Goal: Task Accomplishment & Management: Use online tool/utility

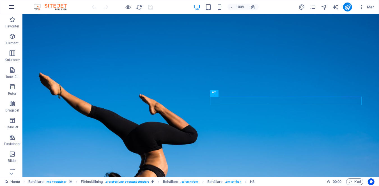
click at [10, 6] on icon "button" at bounding box center [11, 7] width 7 height 7
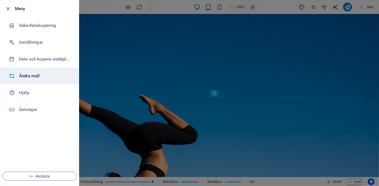
click at [31, 77] on h6 "Ändra mall" at bounding box center [45, 76] width 52 height 7
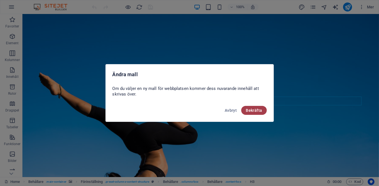
click at [253, 108] on span "Bekräfta" at bounding box center [254, 110] width 16 height 4
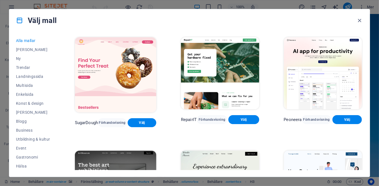
drag, startPoint x: 349, startPoint y: 1, endPoint x: 343, endPoint y: 3, distance: 6.1
click at [343, 3] on div "Välj mall [PERSON_NAME] [PERSON_NAME] Ny Trendar Landningssida Multisida Enkels…" at bounding box center [189, 93] width 379 height 186
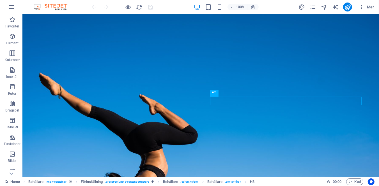
scroll to position [108, 0]
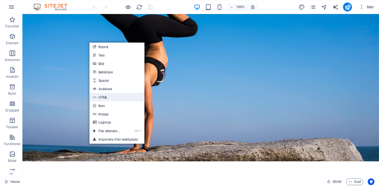
click at [105, 96] on link "HTML" at bounding box center [116, 97] width 55 height 8
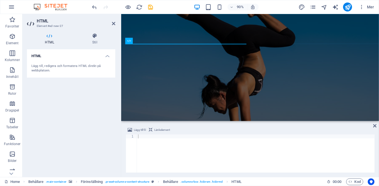
click at [80, 119] on div "HTML Lägg till, redigera och formatera HTML direkt på webbplatsen." at bounding box center [71, 110] width 88 height 123
click at [11, 173] on icon at bounding box center [11, 174] width 8 height 8
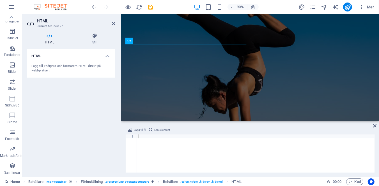
click at [11, 173] on p "Samlingar" at bounding box center [12, 172] width 16 height 4
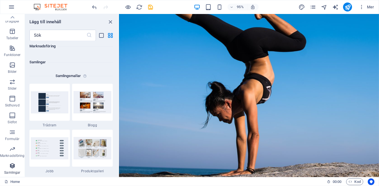
click at [12, 165] on icon "button" at bounding box center [12, 166] width 7 height 7
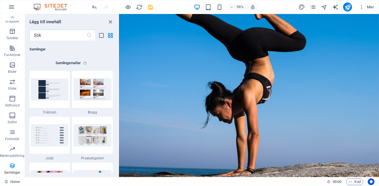
scroll to position [5132, 0]
click at [90, 142] on img at bounding box center [92, 135] width 38 height 22
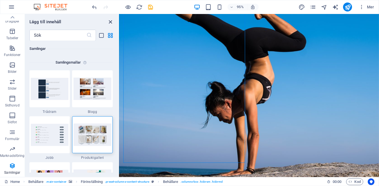
click at [109, 22] on icon "close panel" at bounding box center [110, 22] width 6 height 6
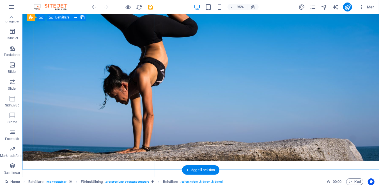
scroll to position [92, 0]
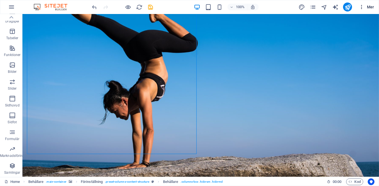
click at [370, 8] on span "Mer" at bounding box center [366, 7] width 15 height 6
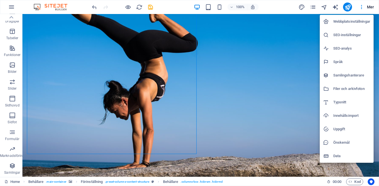
click at [343, 49] on h6 "SEO-analys" at bounding box center [351, 48] width 37 height 7
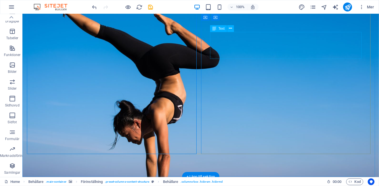
select select "google.com"
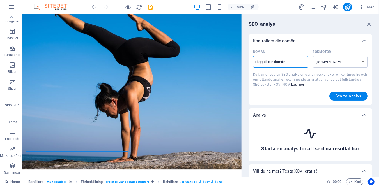
click at [283, 64] on input "Domän ​" at bounding box center [280, 61] width 55 height 9
click at [376, 113] on div "SEO-analys Kontrollera din domän Domän ​ Sökmotor google.de google.at google.es…" at bounding box center [310, 95] width 137 height 163
drag, startPoint x: 376, startPoint y: 113, endPoint x: 365, endPoint y: 153, distance: 41.8
click at [365, 153] on div "SEO-analys Kontrollera din domän Domän ​ Sökmotor google.de google.at google.es…" at bounding box center [310, 95] width 137 height 163
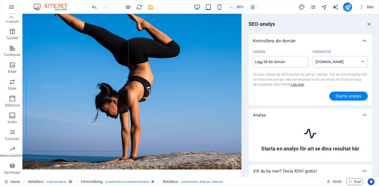
click at [315, 129] on icon at bounding box center [310, 133] width 15 height 15
click at [363, 117] on icon at bounding box center [364, 115] width 7 height 7
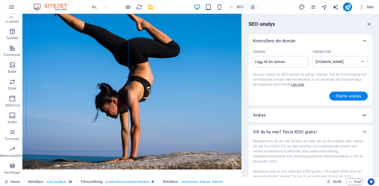
click at [363, 117] on icon at bounding box center [364, 115] width 7 height 7
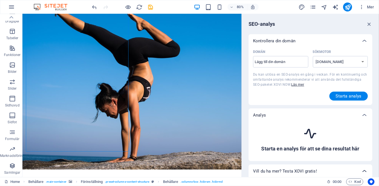
click at [363, 170] on icon at bounding box center [364, 171] width 7 height 7
click at [374, 153] on div "SEO-analys Kontrollera din domän Domän ​ Sökmotor google.de google.at google.es…" at bounding box center [310, 95] width 137 height 163
click at [377, 156] on div "SEO-analys Kontrollera din domän Domän ​ Sökmotor google.de google.at google.es…" at bounding box center [310, 95] width 137 height 163
click at [363, 172] on icon at bounding box center [364, 171] width 7 height 7
click at [335, 93] on button "Starta analys" at bounding box center [348, 96] width 38 height 9
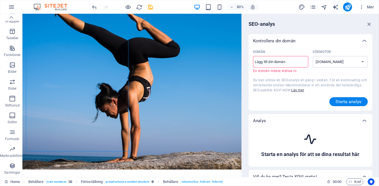
click at [280, 63] on input "Domän ​ En domän måste ställas in" at bounding box center [280, 61] width 55 height 9
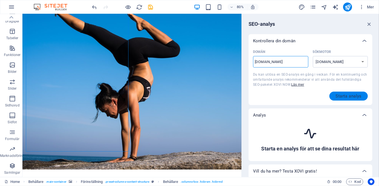
type input "[DOMAIN_NAME]"
click at [338, 94] on span "Starta analys" at bounding box center [348, 96] width 26 height 4
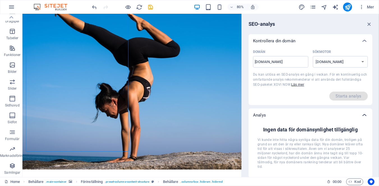
click at [363, 116] on icon at bounding box center [364, 115] width 7 height 7
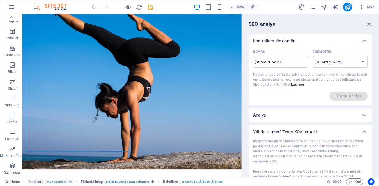
click at [363, 116] on icon at bounding box center [364, 115] width 7 height 7
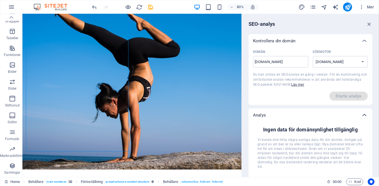
click at [363, 116] on icon at bounding box center [364, 115] width 7 height 7
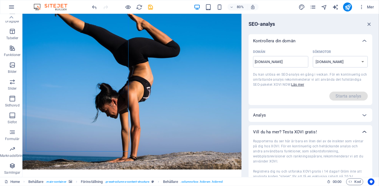
click at [365, 132] on icon at bounding box center [364, 132] width 7 height 7
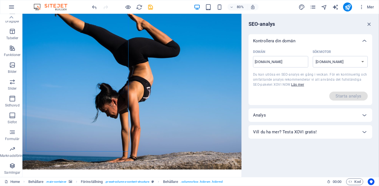
click at [342, 45] on div "Kontrollera din domän" at bounding box center [310, 40] width 124 height 13
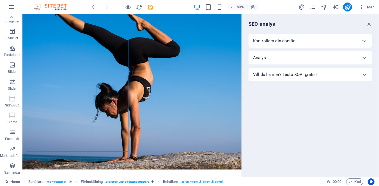
click at [342, 45] on div "Kontrollera din domän" at bounding box center [310, 40] width 124 height 13
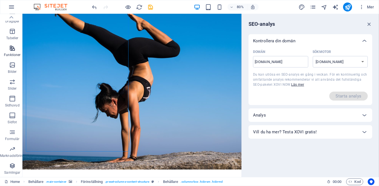
click at [13, 46] on icon "button" at bounding box center [12, 48] width 7 height 7
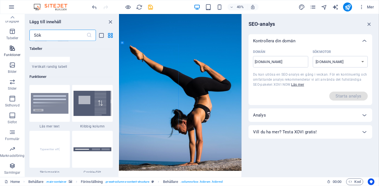
scroll to position [2185, 0]
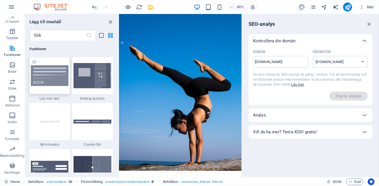
click at [50, 73] on img at bounding box center [50, 75] width 38 height 21
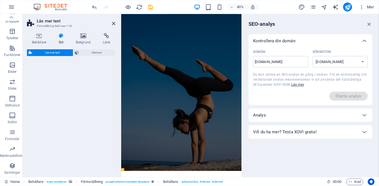
select select "px"
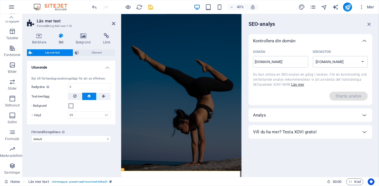
drag, startPoint x: 50, startPoint y: 72, endPoint x: 116, endPoint y: 71, distance: 65.6
click at [116, 71] on div "Behållare Stil Bakgrund Länk Storlek Höjd Standard px rem % vh vw Min. höjd Ing…" at bounding box center [70, 103] width 97 height 149
click at [114, 25] on icon at bounding box center [113, 23] width 3 height 4
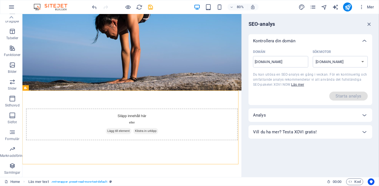
click at [59, 6] on img at bounding box center [53, 7] width 42 height 7
click at [12, 6] on icon "button" at bounding box center [11, 7] width 7 height 7
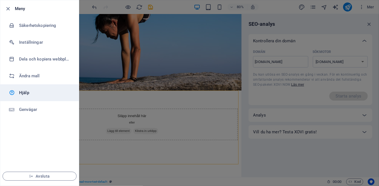
click at [25, 92] on h6 "Hjälp" at bounding box center [45, 92] width 52 height 7
